Goal: Check status: Check status

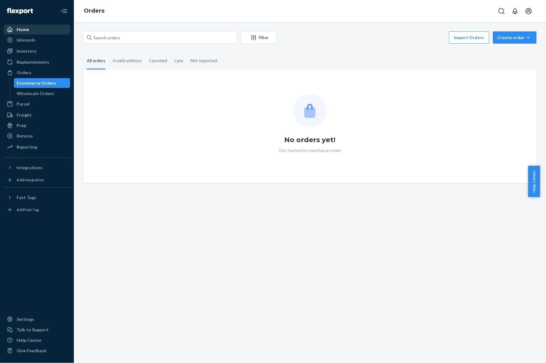
click at [26, 29] on div "Home" at bounding box center [23, 29] width 12 height 6
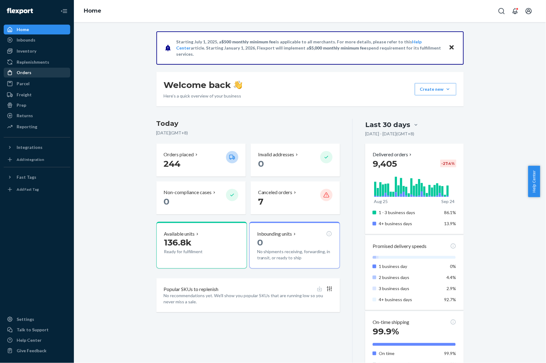
click at [28, 72] on div "Orders" at bounding box center [24, 73] width 15 height 6
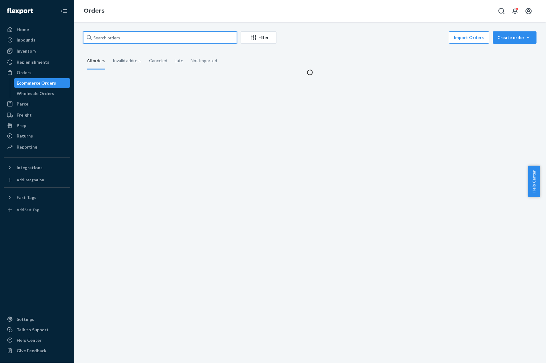
click at [170, 40] on input "text" at bounding box center [160, 37] width 154 height 12
paste input "404253"
type input "404253"
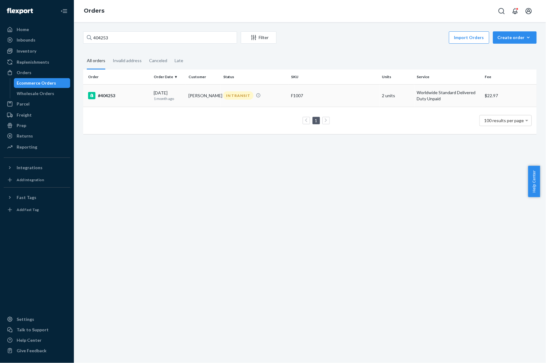
click at [195, 94] on td "[PERSON_NAME]" at bounding box center [203, 95] width 35 height 22
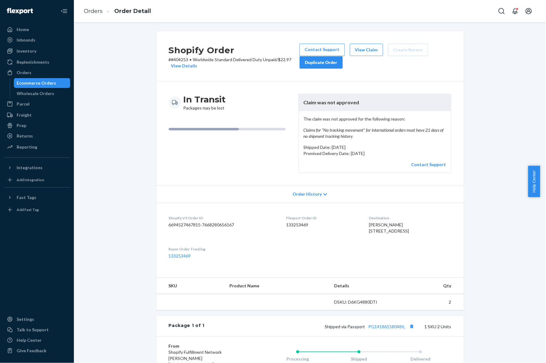
click at [261, 162] on div "In Transit Packages may be lost" at bounding box center [231, 133] width 125 height 79
